Goal: Check status: Check status

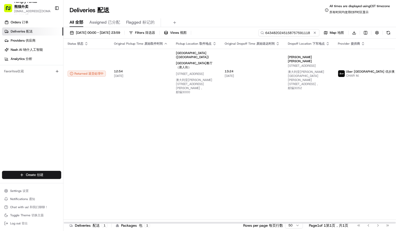
click at [302, 32] on input "6434820245158757591118" at bounding box center [289, 32] width 61 height 7
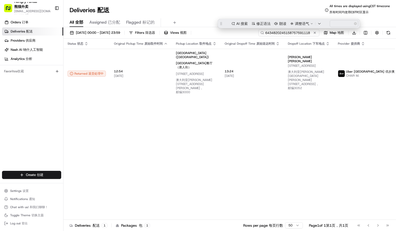
paste input "143981002595777041112"
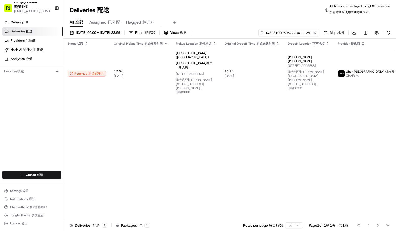
type input "1439810025957770411128"
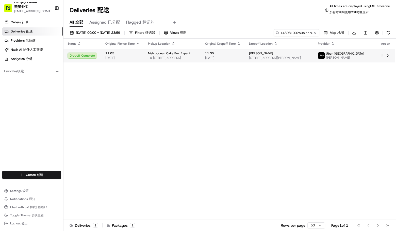
click at [355, 55] on span "Uber [GEOGRAPHIC_DATA]" at bounding box center [345, 54] width 38 height 4
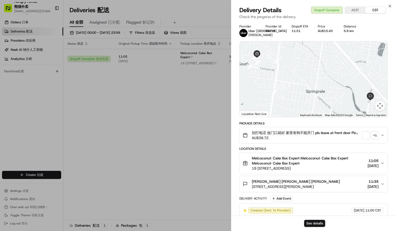
click at [376, 137] on div "+ 1" at bounding box center [375, 135] width 7 height 7
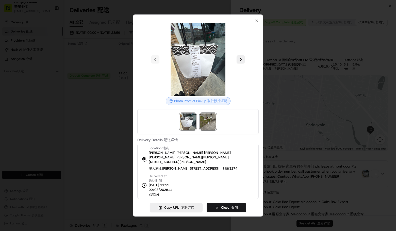
click at [208, 123] on img at bounding box center [208, 122] width 16 height 16
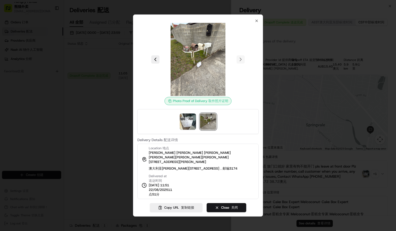
click at [259, 19] on div "Photo Proof of Delivery Photo Proof of Pickup 取件照片证明 Delivery Details Delivery …" at bounding box center [198, 115] width 130 height 202
click at [257, 21] on icon "button" at bounding box center [257, 21] width 4 height 4
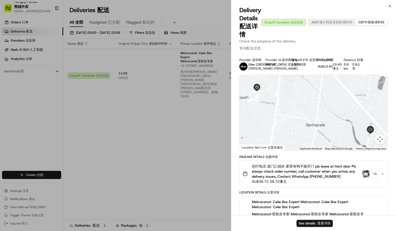
click at [102, 141] on div at bounding box center [198, 115] width 396 height 231
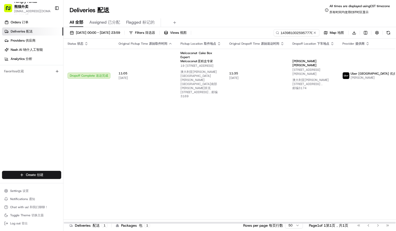
click at [313, 28] on div "[DATE] 00:00 - [DATE] 23:59 Filters Filters 筛选器 Views Views 视图 1439810025957770…" at bounding box center [230, 131] width 333 height 209
drag, startPoint x: 304, startPoint y: 32, endPoint x: 294, endPoint y: 37, distance: 11.6
click at [304, 32] on input "1439810025957770411128" at bounding box center [289, 32] width 61 height 7
click at [331, 140] on div "Status Status 状态 Original Pickup Time Original Pickup Time 原始取件时间 Pickup Locati…" at bounding box center [250, 131] width 372 height 185
